Goal: Task Accomplishment & Management: Manage account settings

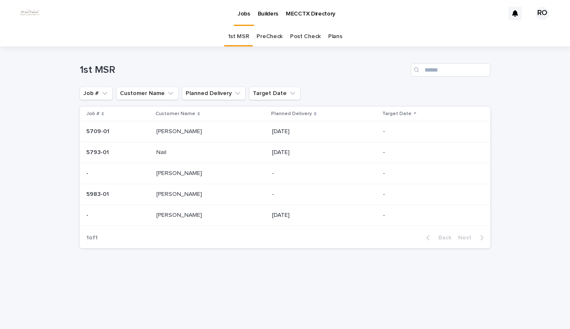
click at [262, 37] on link "PreCheck" at bounding box center [269, 37] width 26 height 20
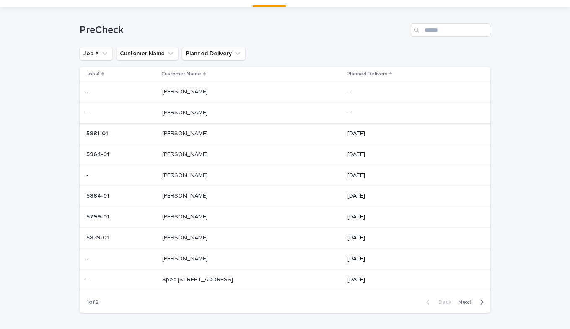
scroll to position [31, 0]
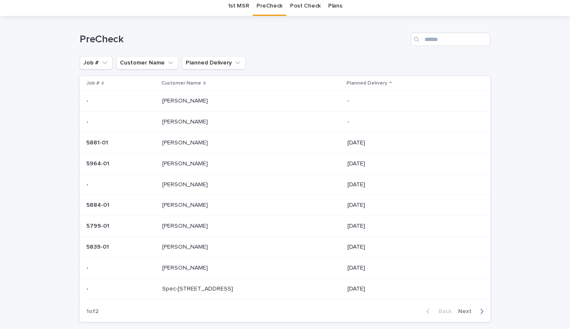
click at [194, 165] on p at bounding box center [232, 163] width 140 height 7
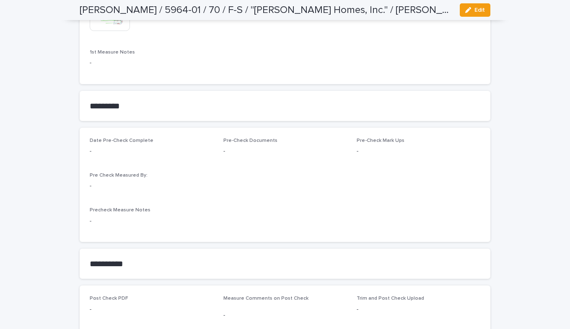
scroll to position [670, 0]
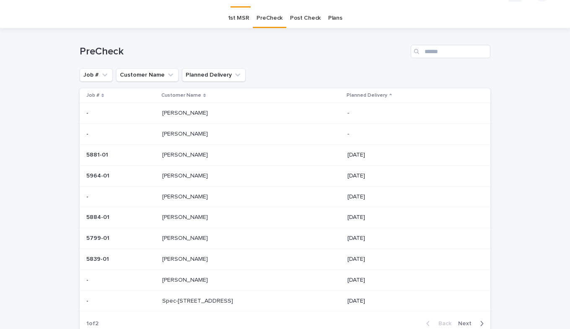
scroll to position [27, 0]
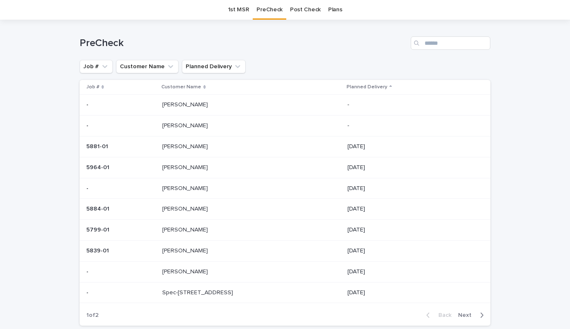
click at [231, 9] on link "1st MSR" at bounding box center [238, 10] width 21 height 20
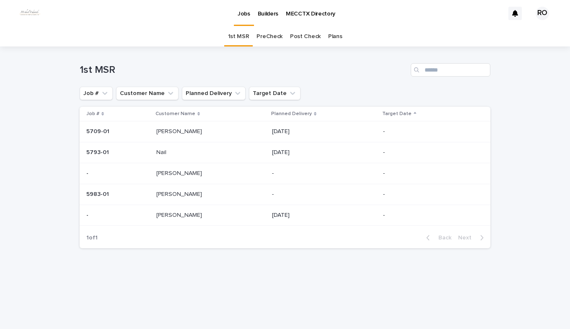
click at [171, 194] on p "[PERSON_NAME]" at bounding box center [179, 193] width 47 height 9
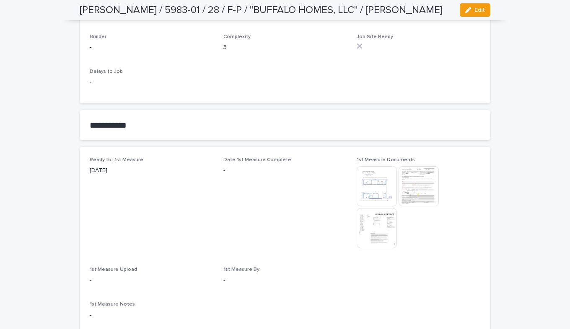
scroll to position [419, 0]
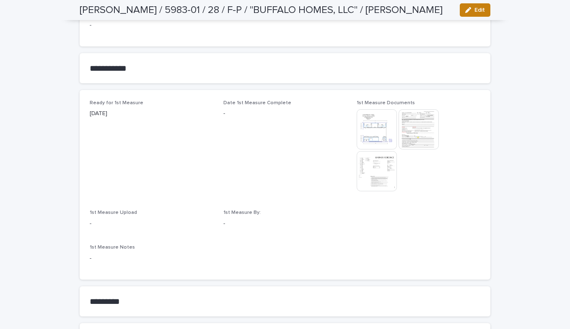
click at [476, 10] on span "Edit" at bounding box center [479, 10] width 10 height 6
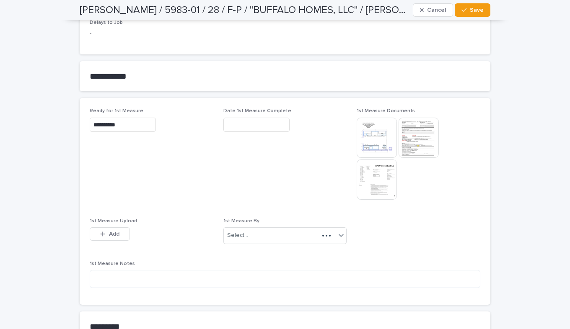
scroll to position [452, 0]
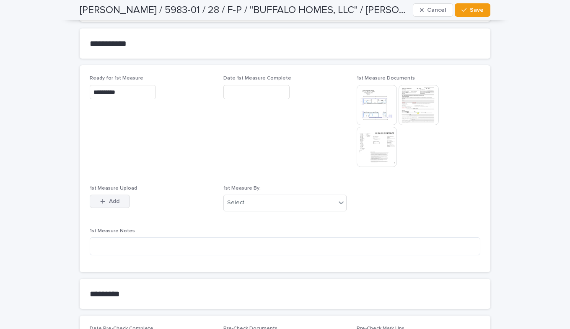
click at [97, 204] on button "Add" at bounding box center [110, 201] width 40 height 13
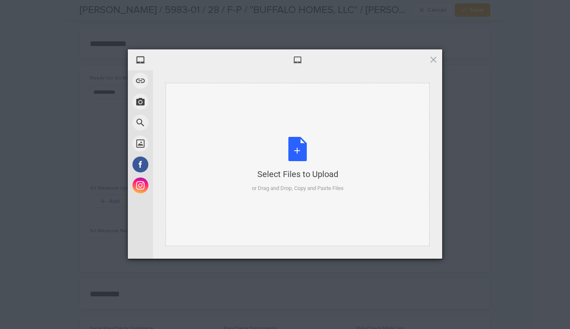
click at [298, 149] on div "Select Files to Upload or Drag and Drop, Copy and Paste Files" at bounding box center [298, 165] width 92 height 56
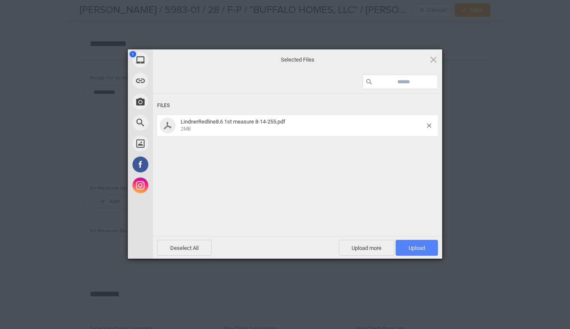
click at [403, 245] on span "Upload 1" at bounding box center [417, 248] width 42 height 16
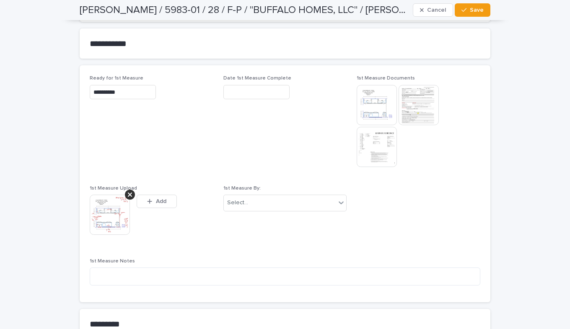
scroll to position [467, 0]
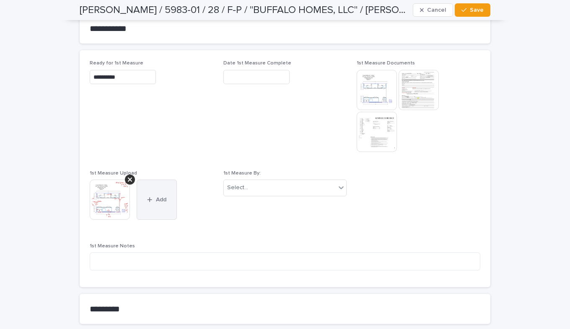
click at [160, 192] on button "Add" at bounding box center [157, 200] width 40 height 40
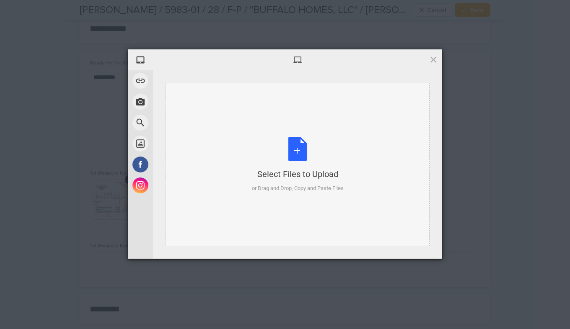
click at [295, 149] on div "Select Files to Upload or Drag and Drop, Copy and Paste Files" at bounding box center [298, 165] width 92 height 56
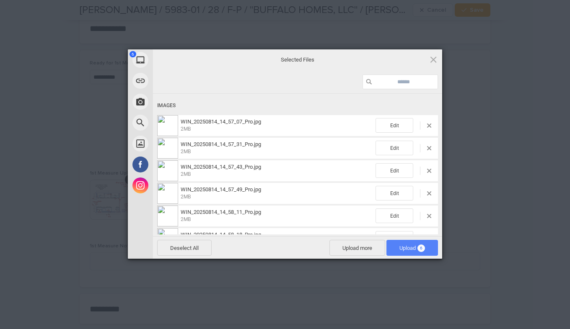
click at [405, 244] on span "Upload 6" at bounding box center [412, 248] width 52 height 16
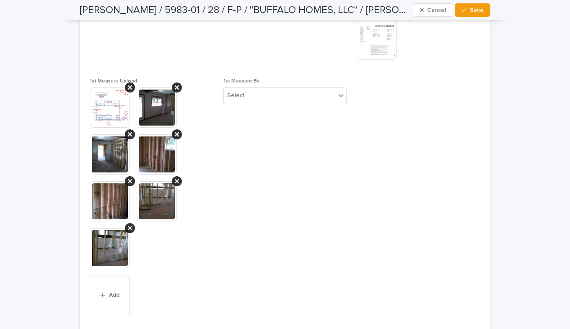
scroll to position [517, 0]
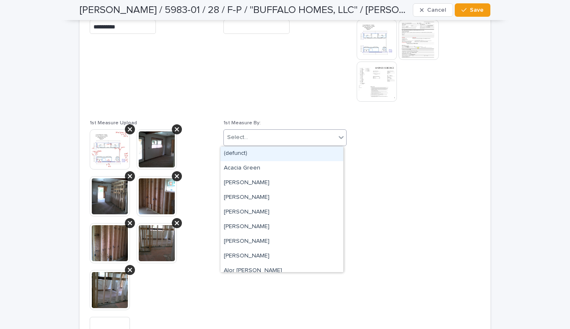
click at [337, 138] on icon at bounding box center [341, 137] width 8 height 8
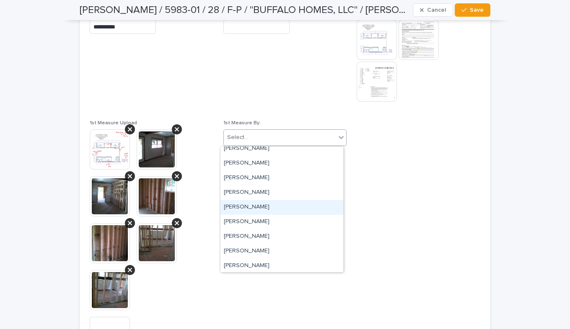
scroll to position [1802, 0]
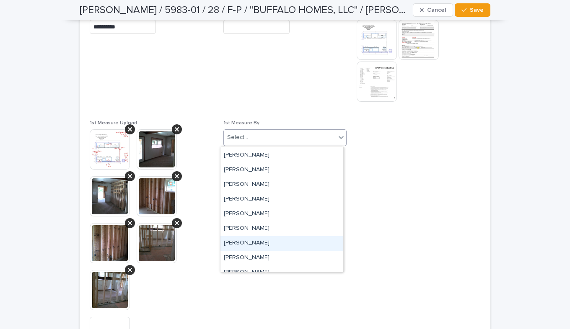
click at [236, 242] on div "[PERSON_NAME]" at bounding box center [281, 243] width 123 height 15
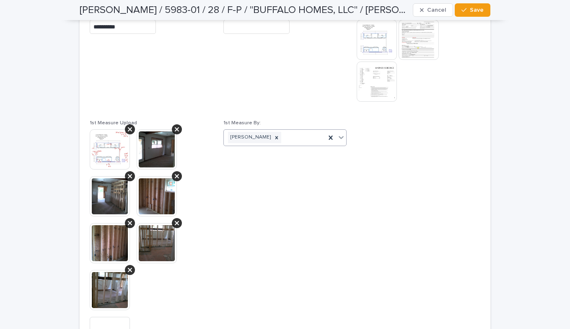
click at [238, 27] on input "text" at bounding box center [256, 27] width 66 height 15
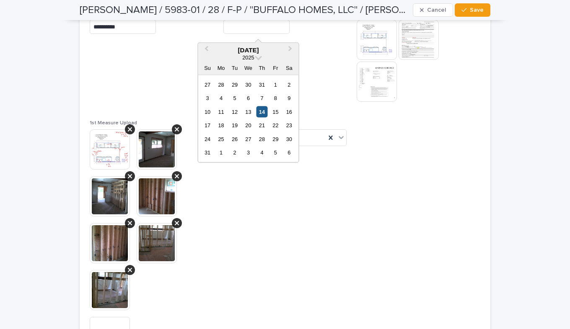
click at [259, 111] on div "14" at bounding box center [261, 111] width 11 height 11
type input "**********"
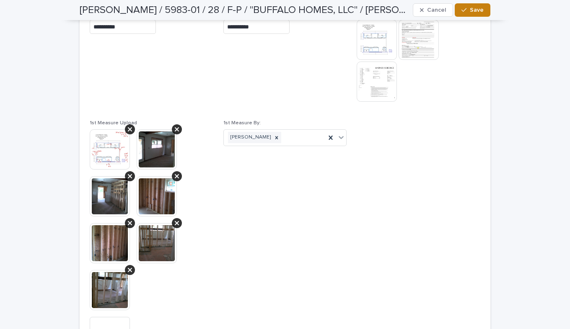
click at [466, 8] on div "button" at bounding box center [465, 10] width 8 height 6
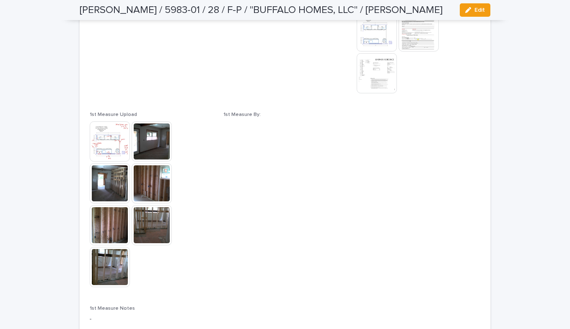
scroll to position [456, 0]
